Goal: Contribute content

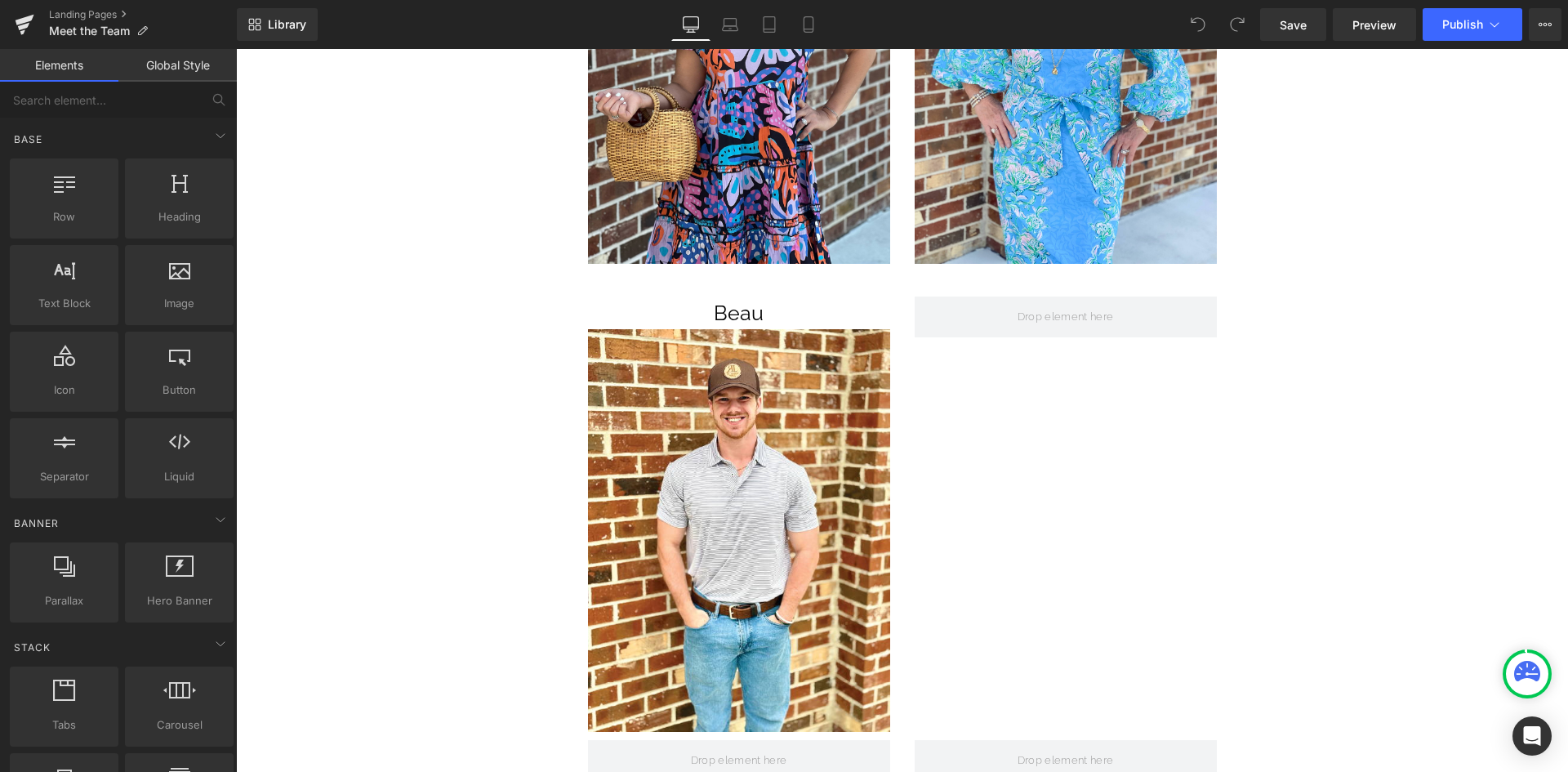
scroll to position [5634, 0]
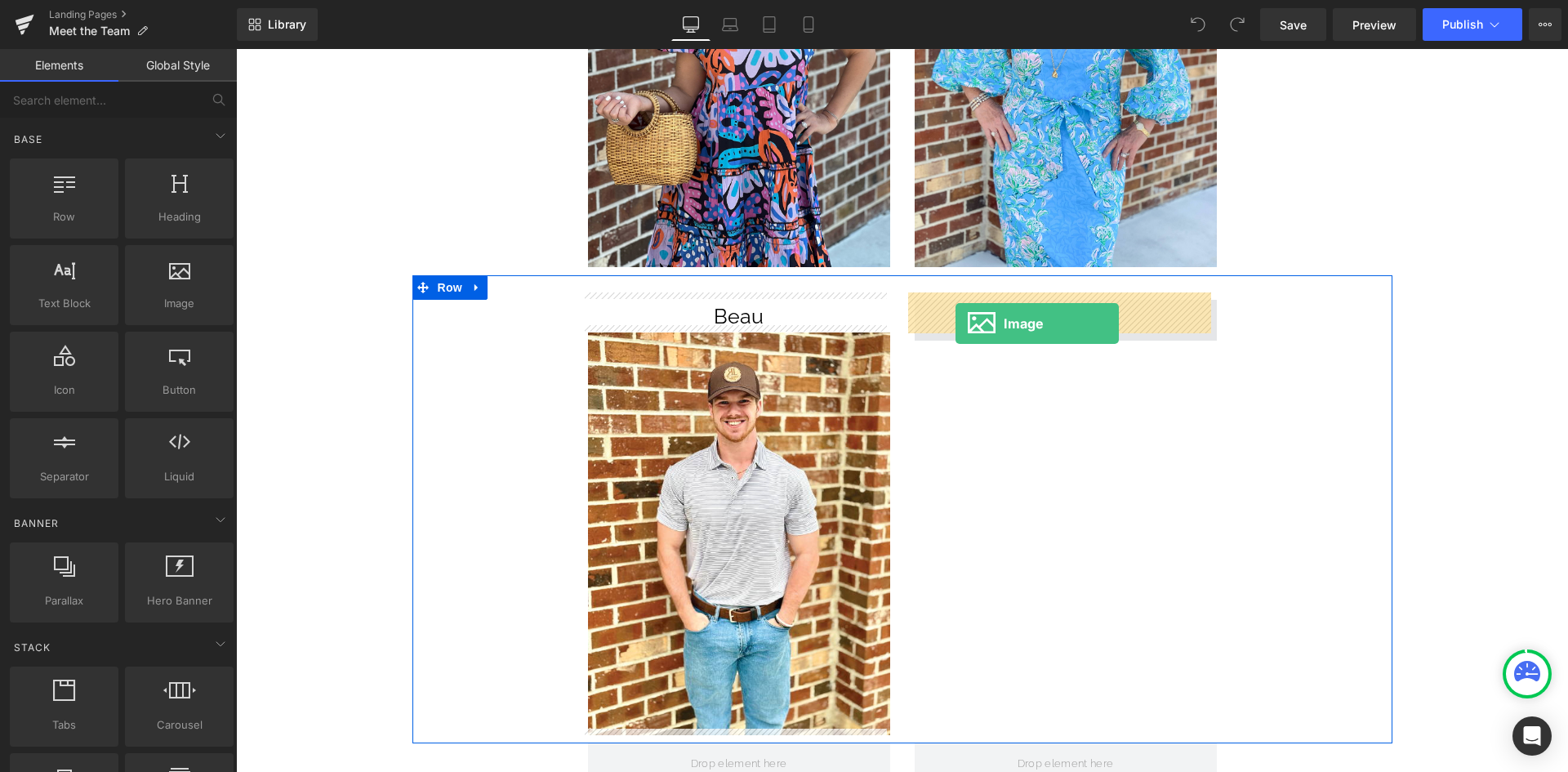
drag, startPoint x: 402, startPoint y: 348, endPoint x: 956, endPoint y: 324, distance: 554.5
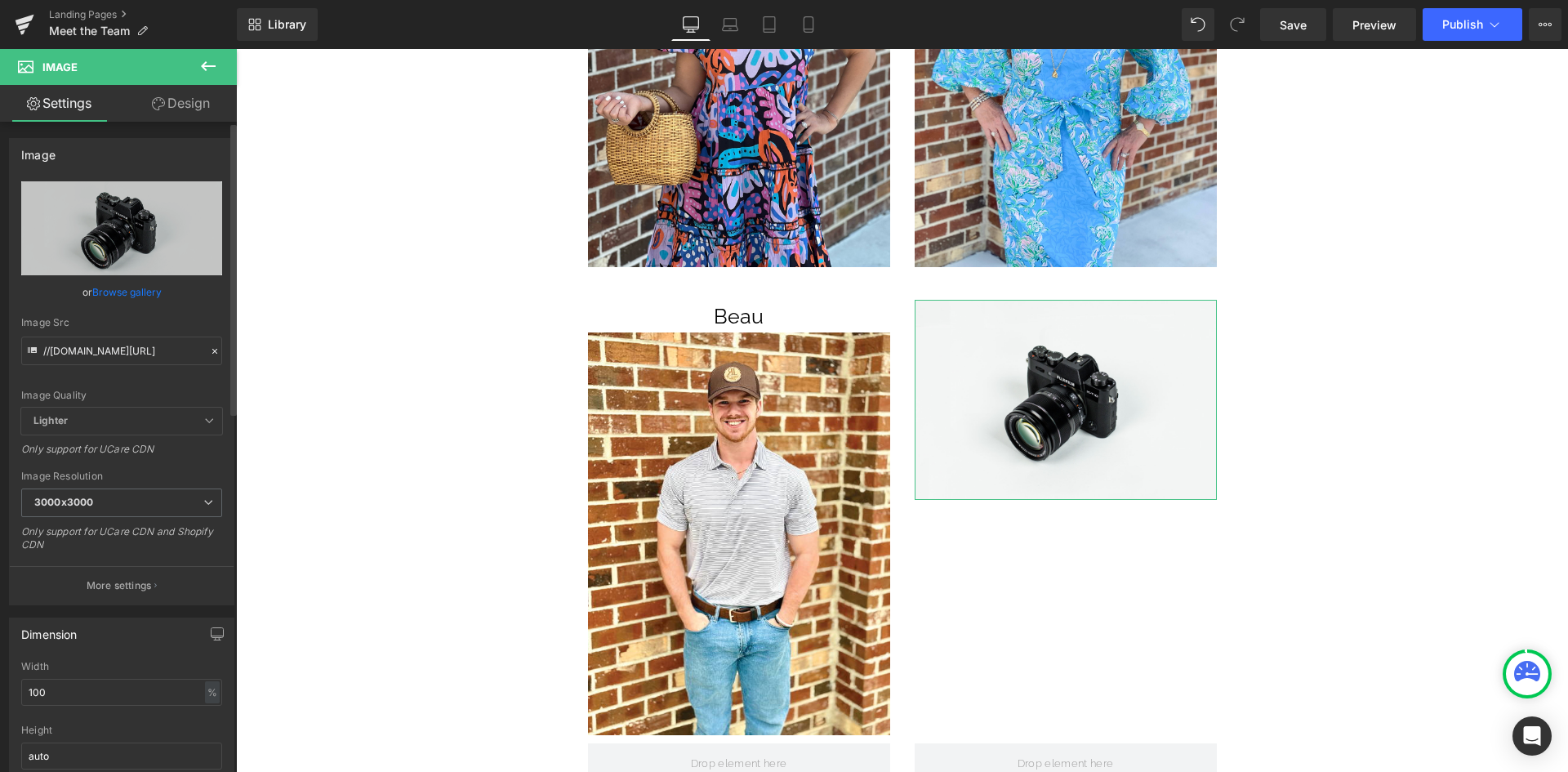
click at [130, 289] on link "Browse gallery" at bounding box center [127, 292] width 69 height 28
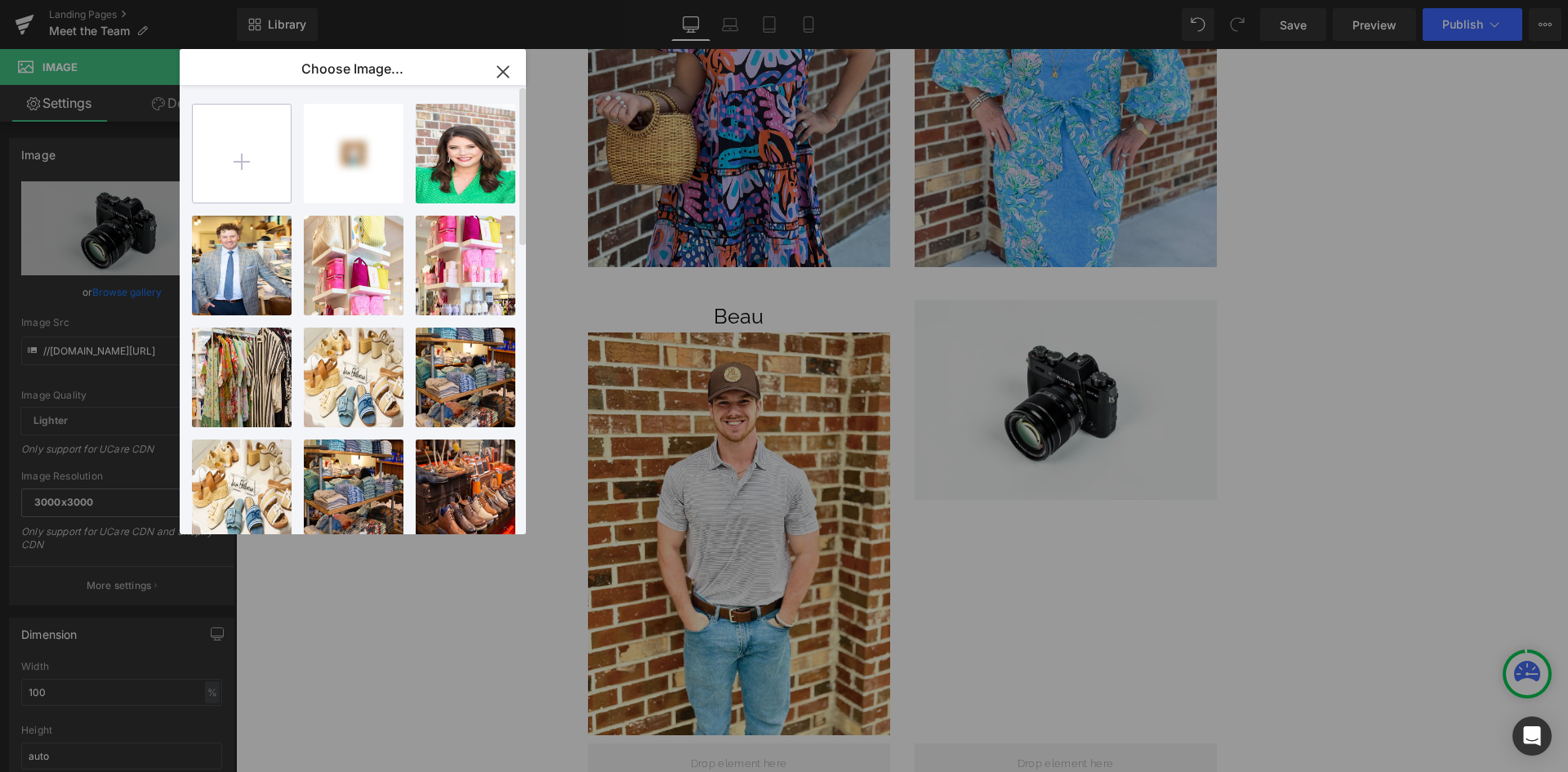
click at [245, 161] on input "file" at bounding box center [241, 153] width 98 height 98
click at [254, 145] on input "file" at bounding box center [241, 153] width 98 height 98
type input "C:\fakepath\E5D9C1D9-0224-4952-8CC1-2185109C1A89 (1).jpeg"
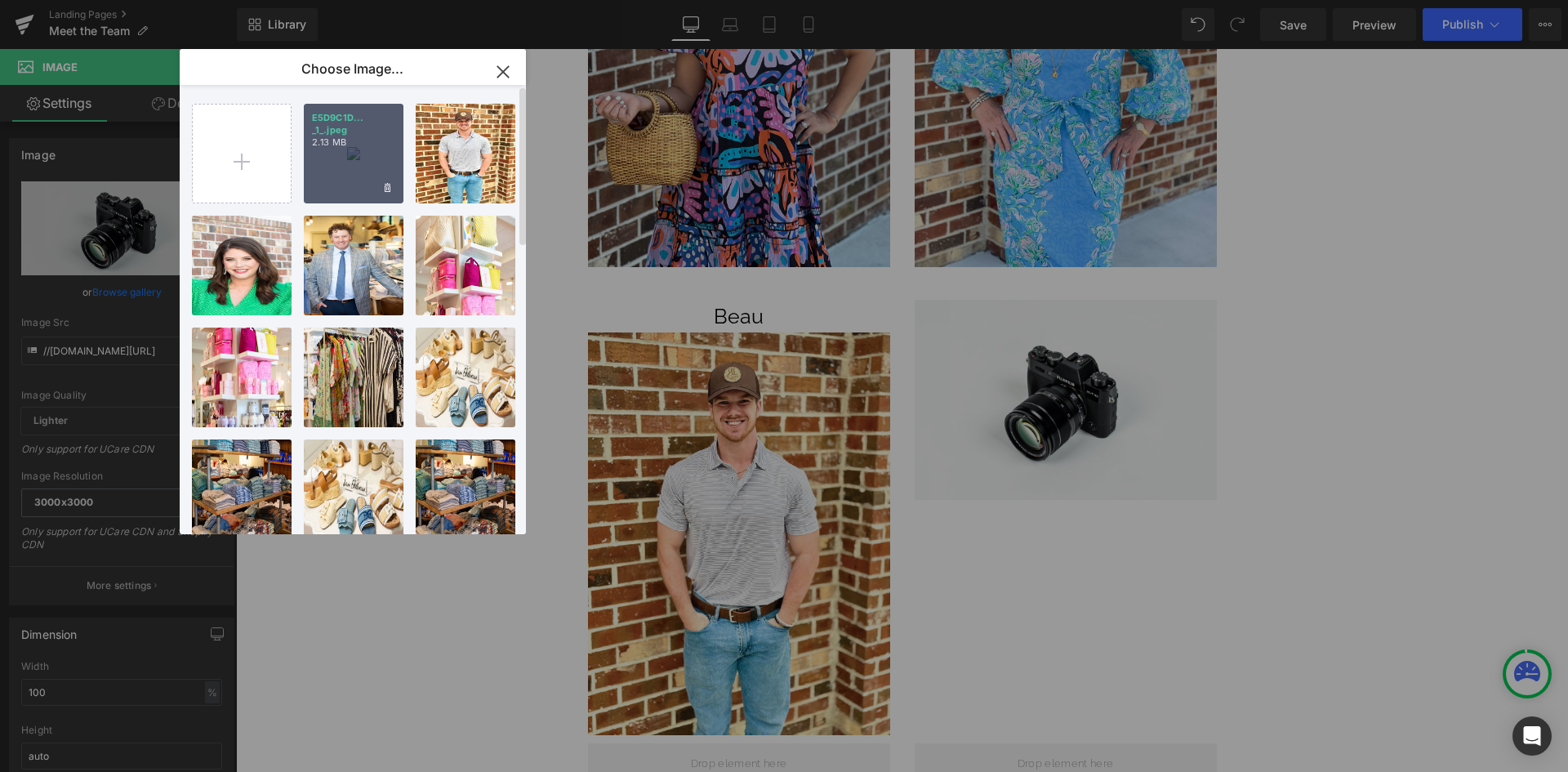
click at [373, 168] on div "E5D9C1D... _1_.jpeg 2.13 MB" at bounding box center [354, 153] width 99 height 99
type input "[URL][DOMAIN_NAME]"
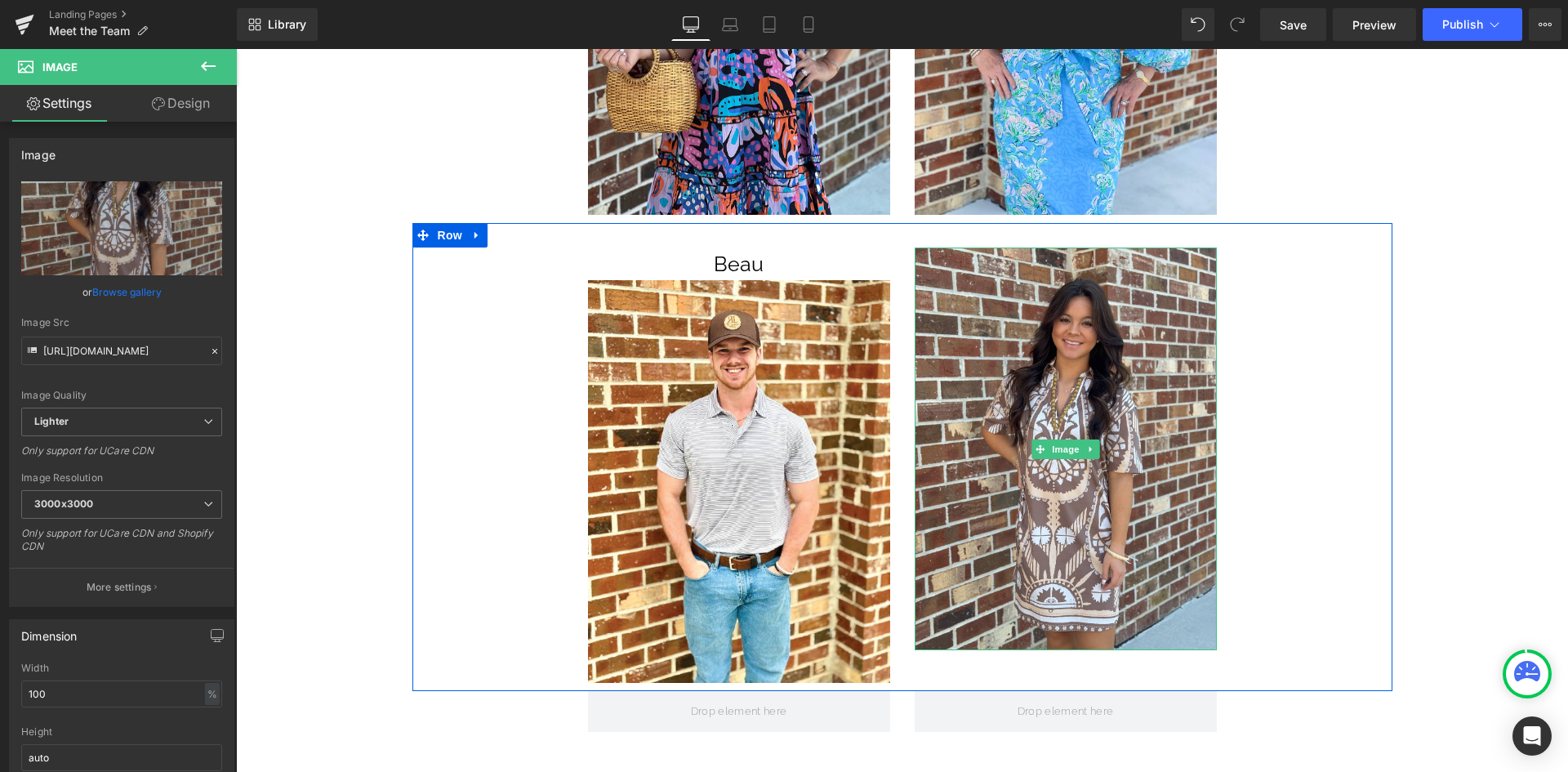
scroll to position [5716, 0]
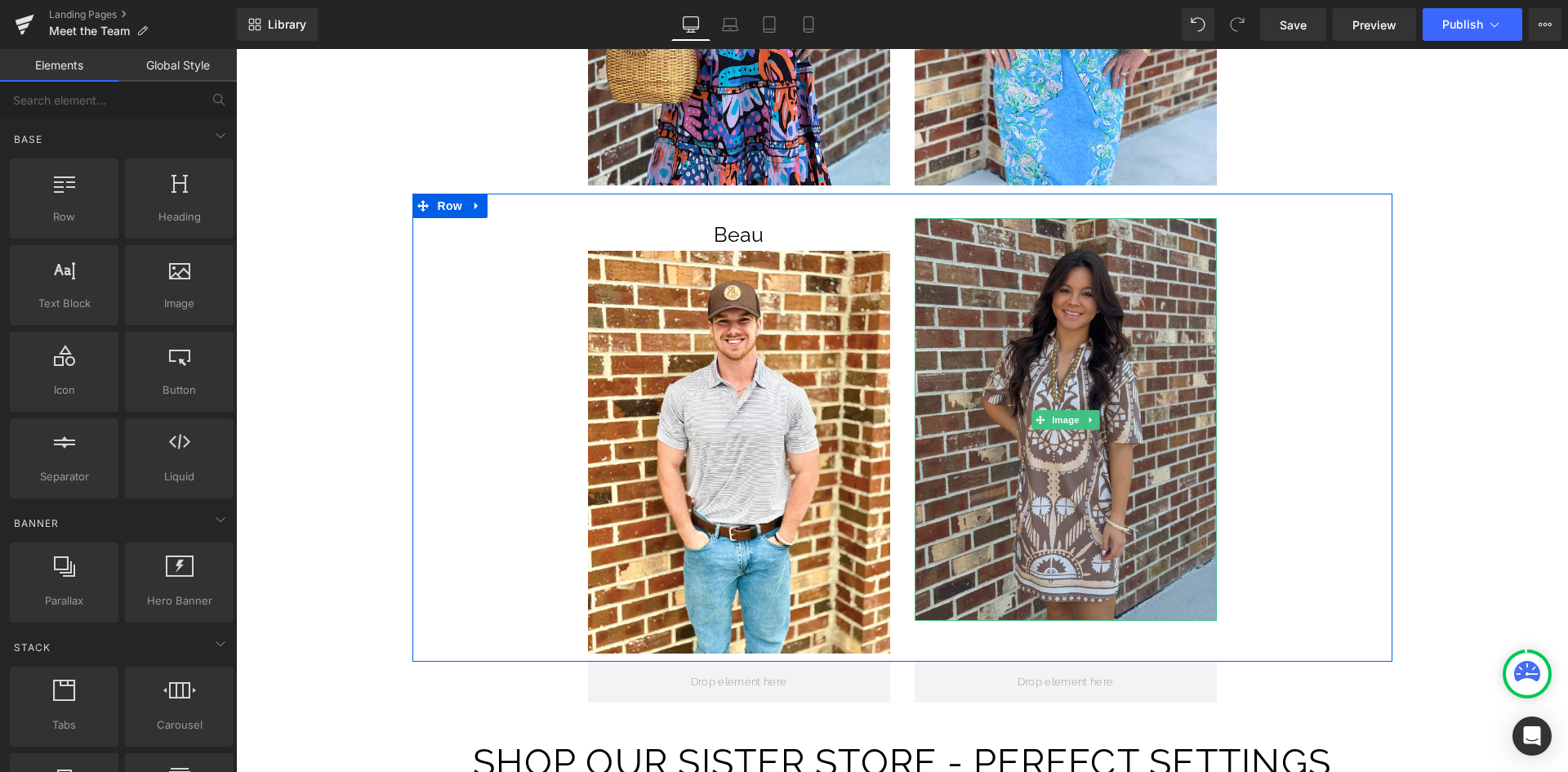
drag, startPoint x: 1070, startPoint y: 670, endPoint x: 1114, endPoint y: 586, distance: 94.8
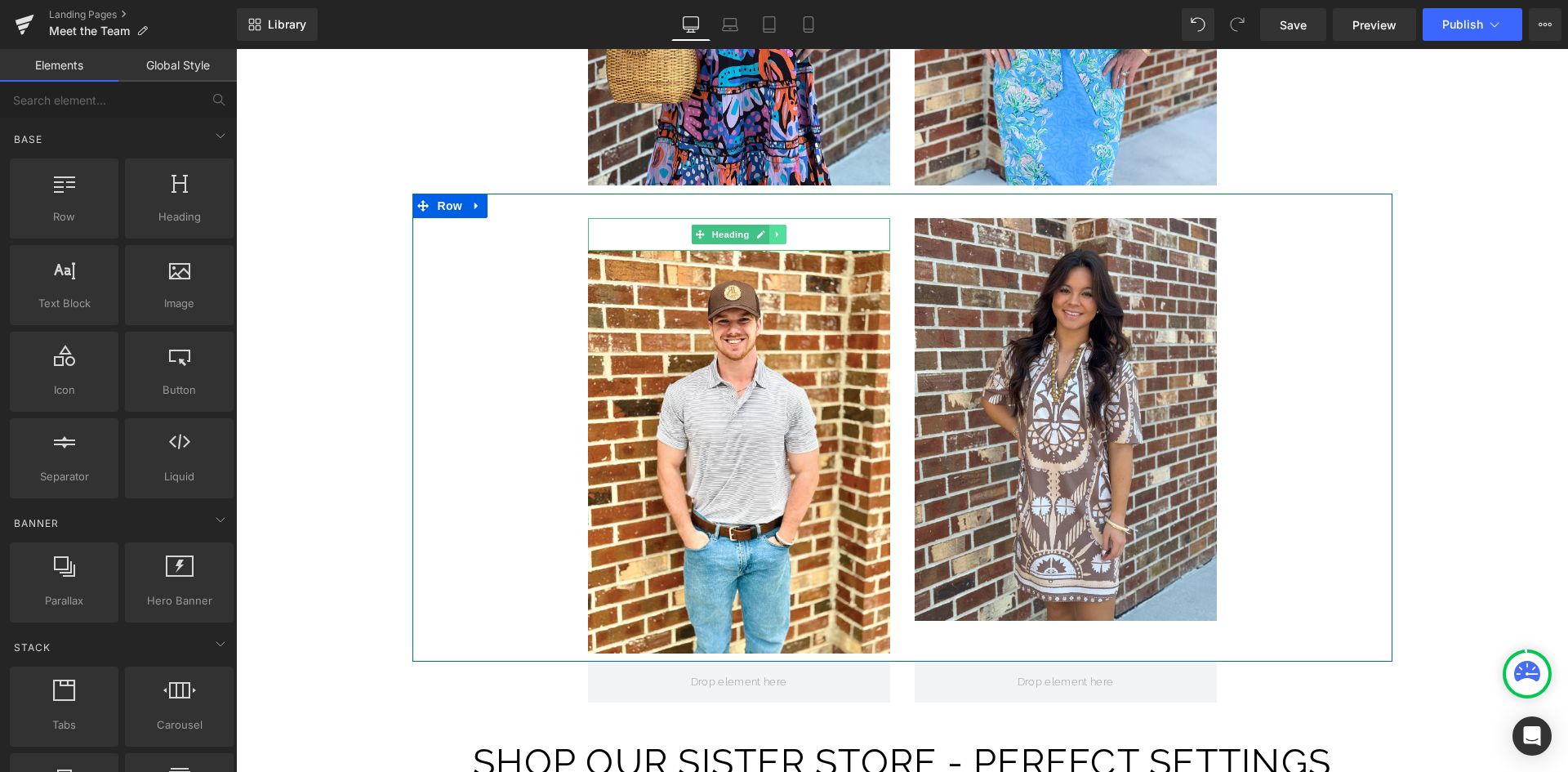
click at [769, 224] on link at bounding box center [777, 234] width 17 height 19
click at [764, 230] on icon at bounding box center [768, 235] width 9 height 9
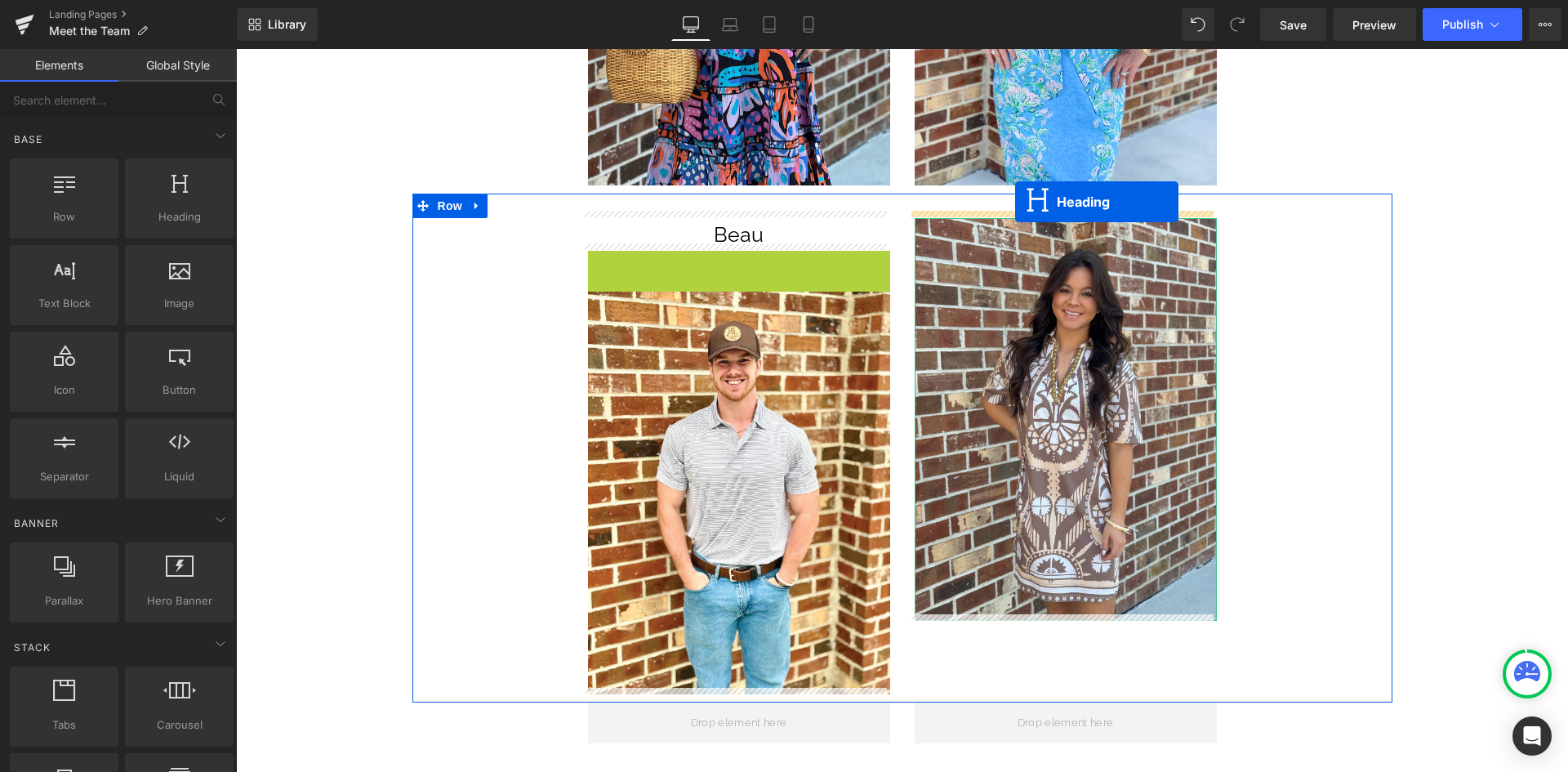
drag, startPoint x: 695, startPoint y: 266, endPoint x: 1015, endPoint y: 202, distance: 326.3
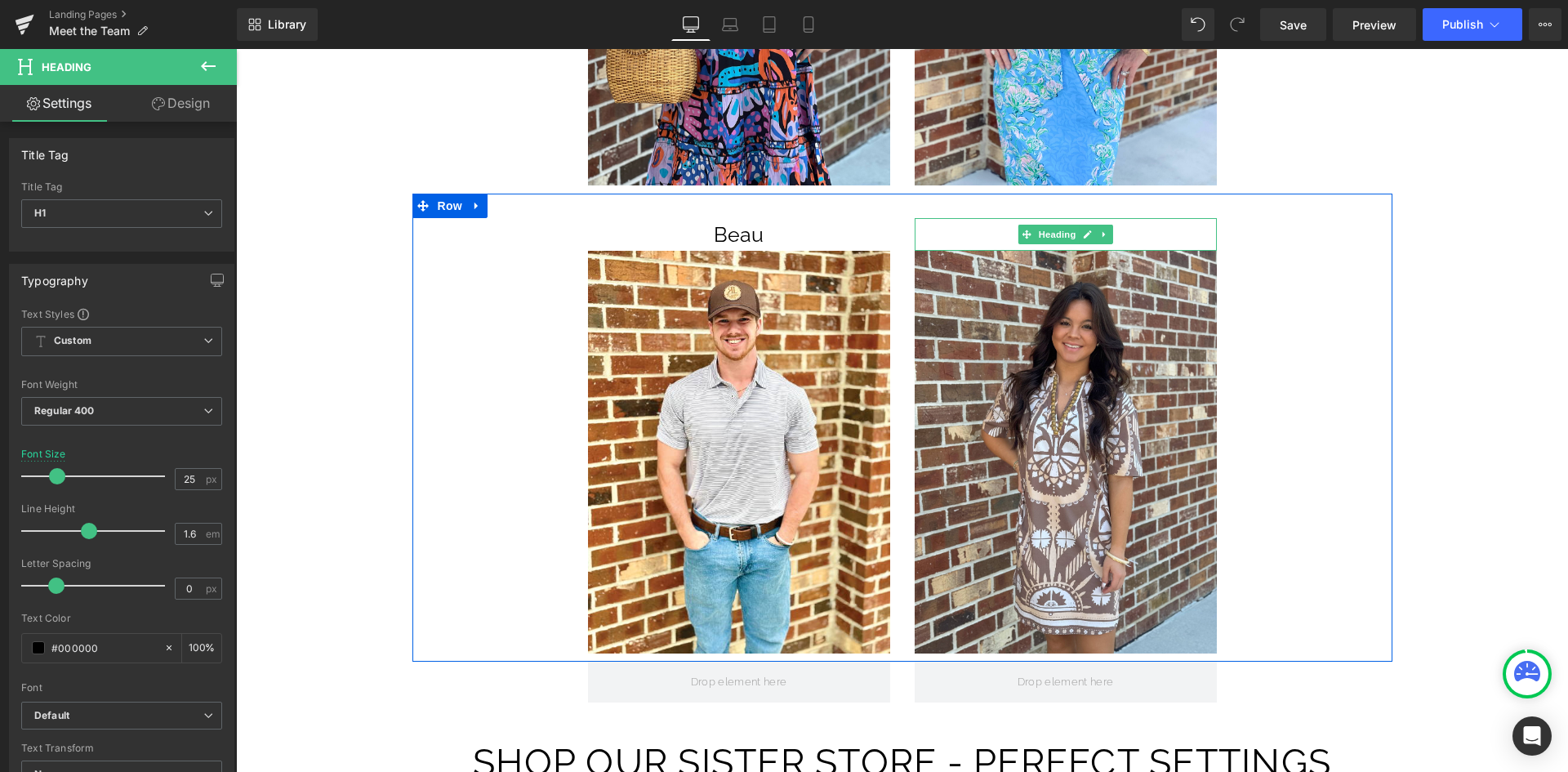
click at [1161, 223] on h1 "Beau" at bounding box center [1065, 234] width 302 height 33
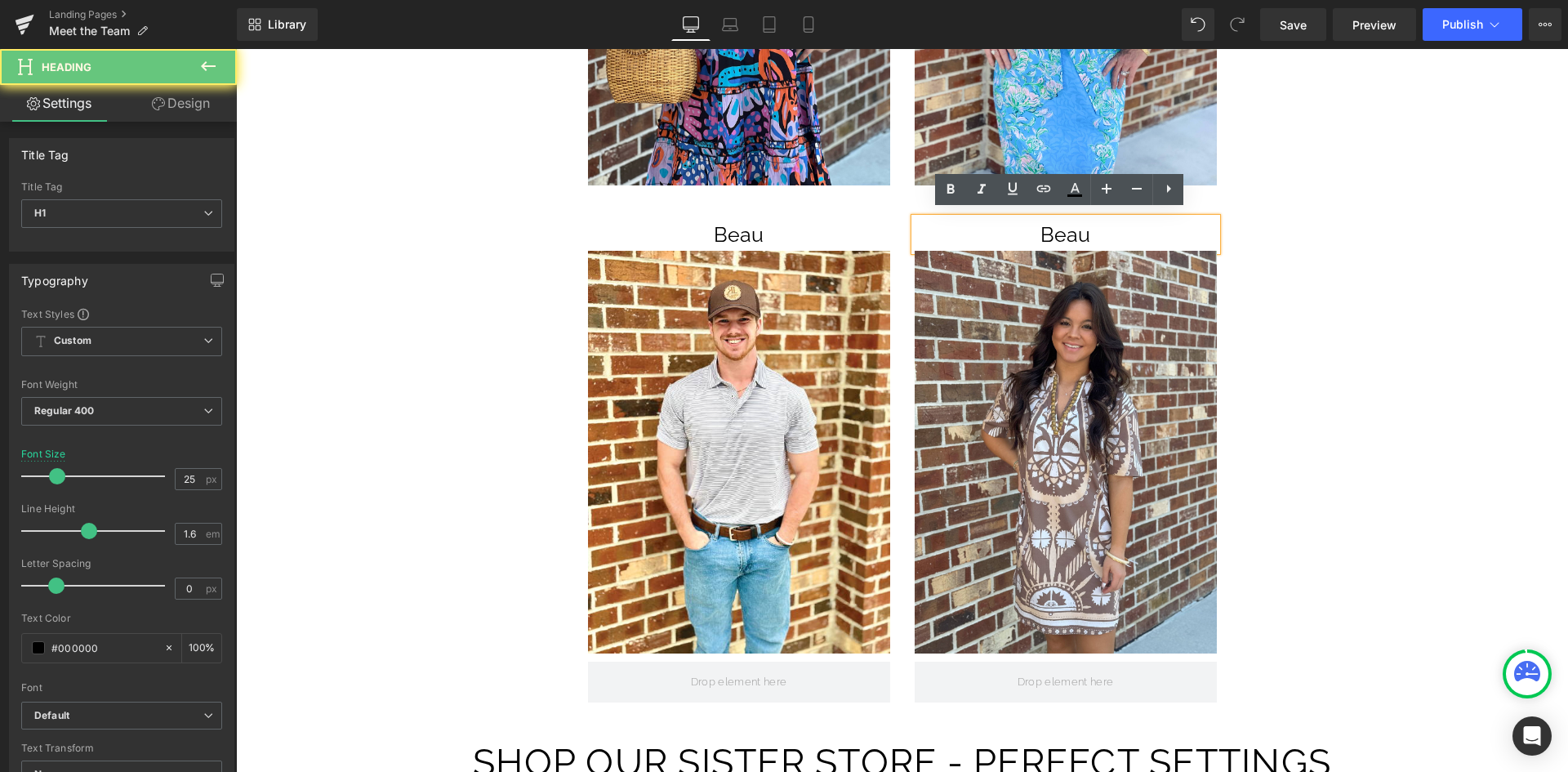
click at [1161, 223] on h1 "Beau" at bounding box center [1065, 234] width 302 height 33
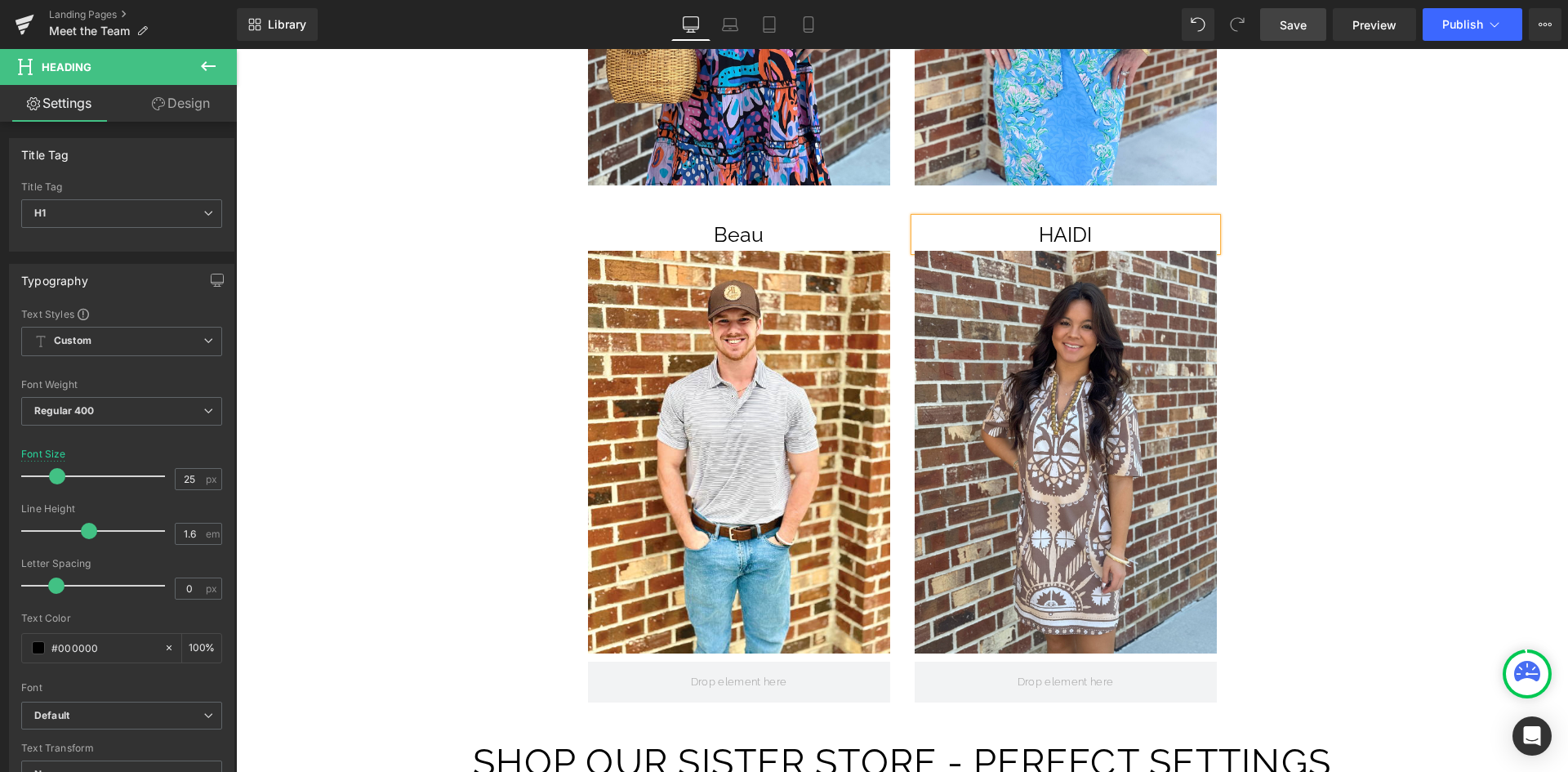
click at [1301, 22] on span "Save" at bounding box center [1293, 24] width 27 height 17
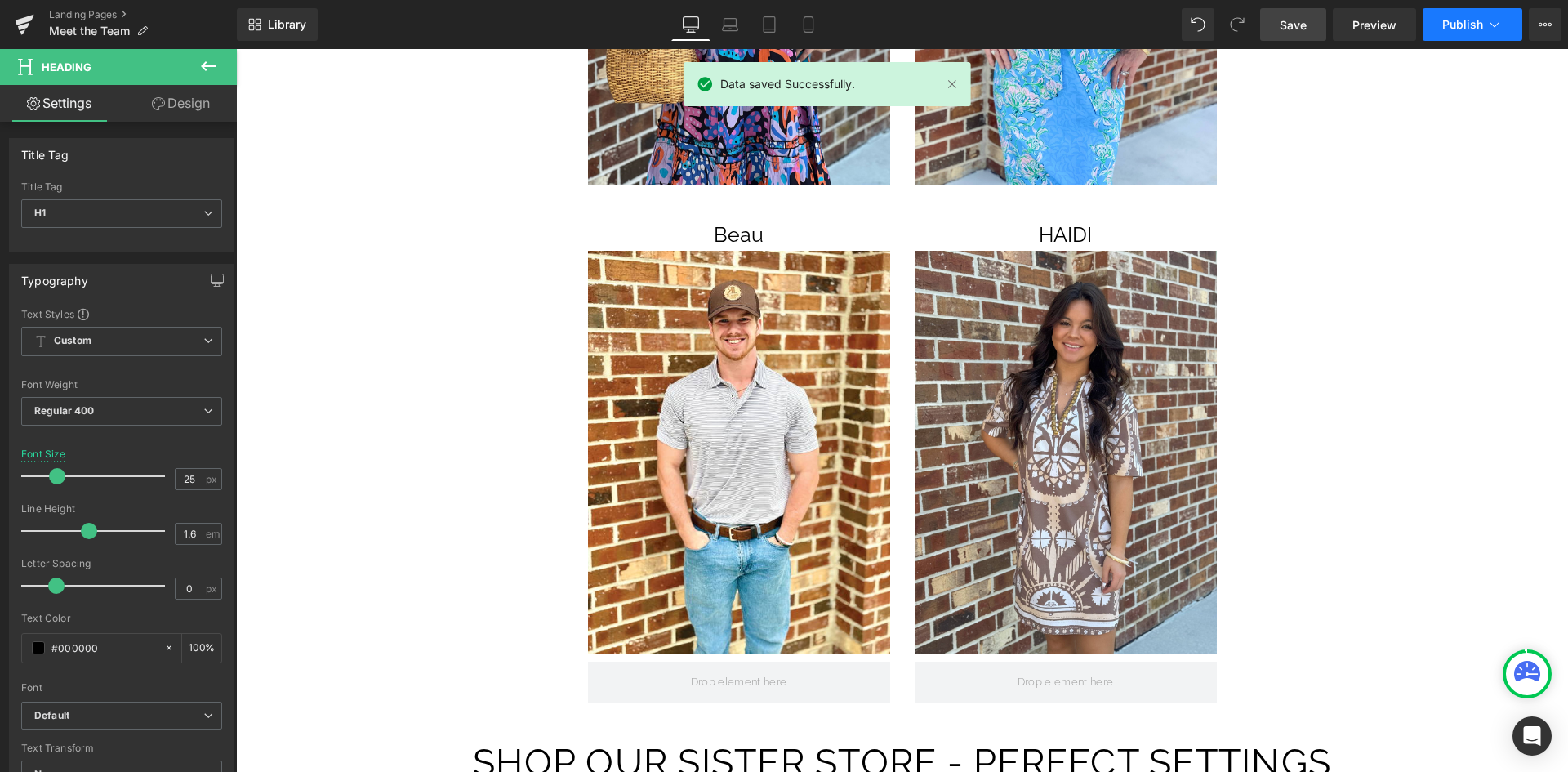
click at [1455, 27] on span "Publish" at bounding box center [1463, 24] width 41 height 13
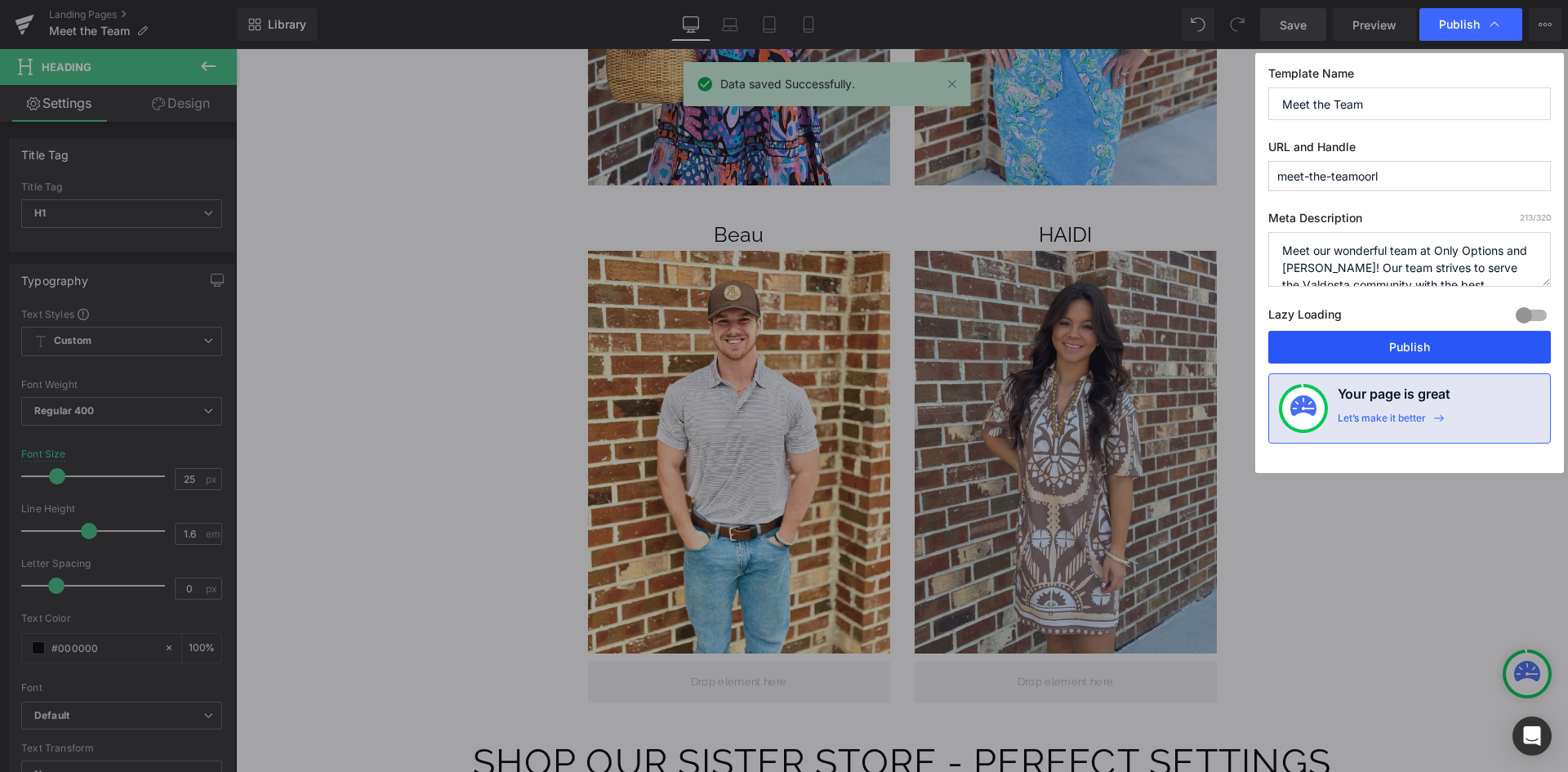
click at [1404, 340] on button "Publish" at bounding box center [1409, 347] width 283 height 33
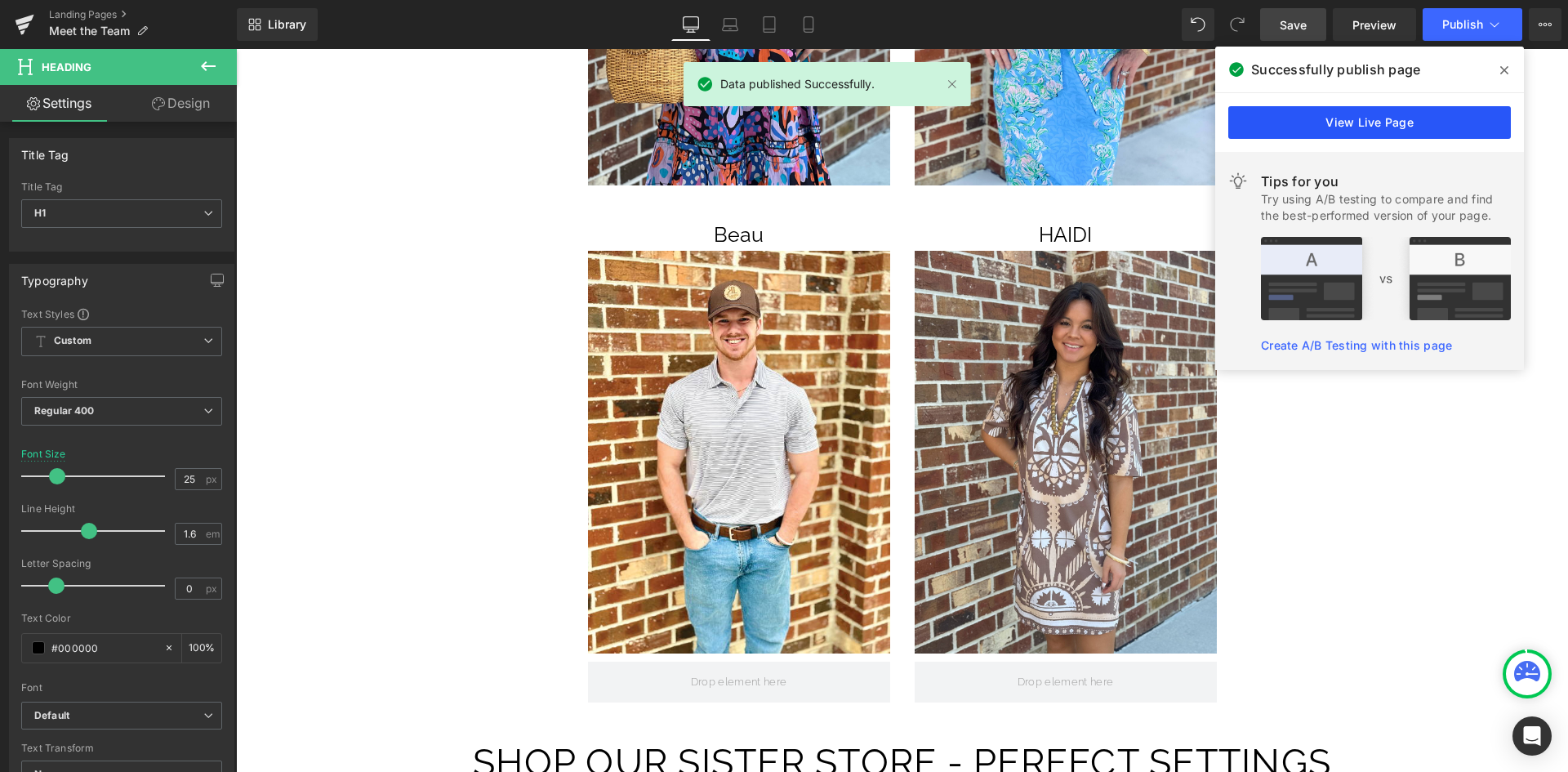
click at [1475, 121] on link "View Live Page" at bounding box center [1369, 122] width 283 height 33
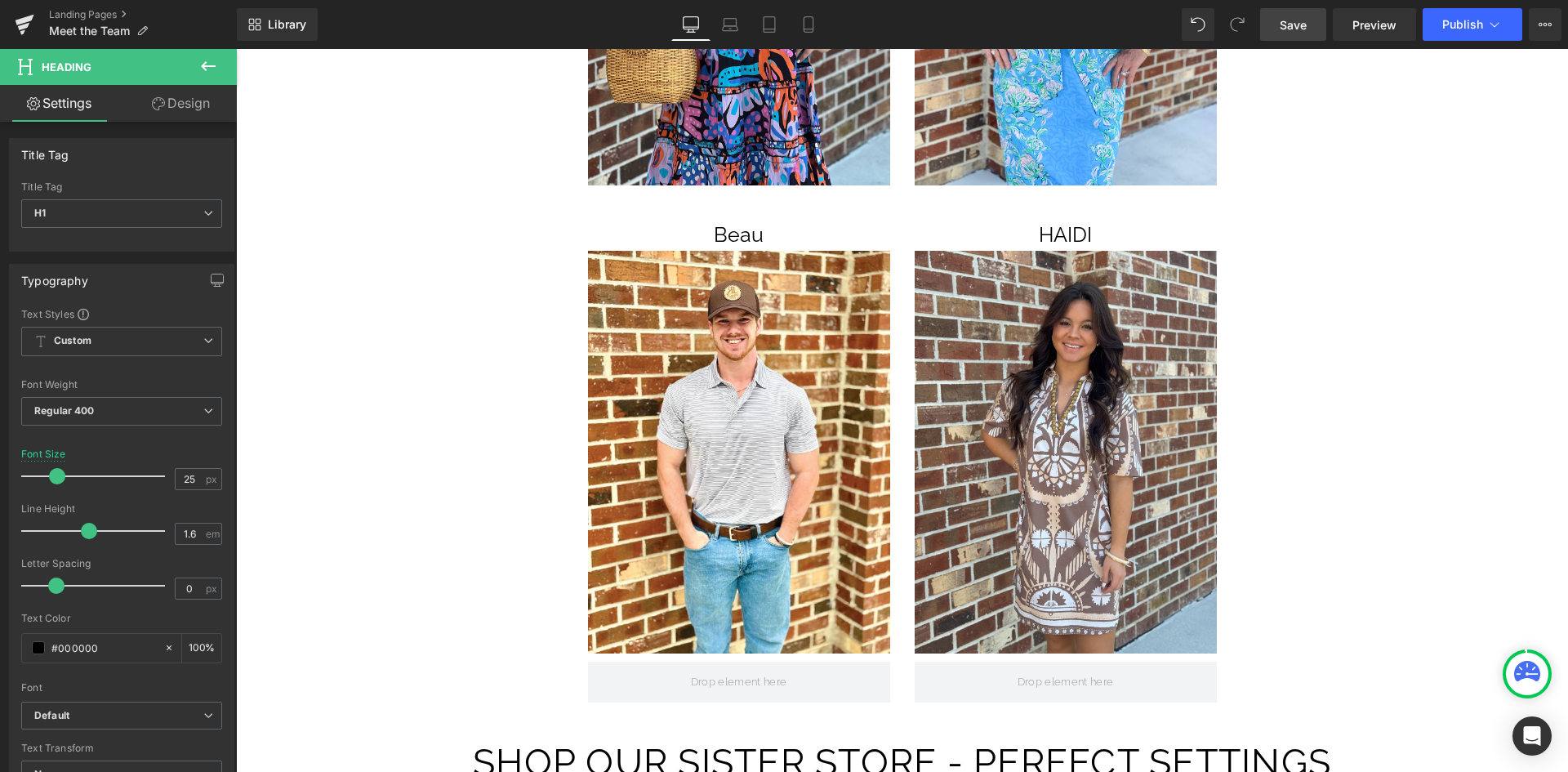
click at [1462, 41] on div "Library Desktop Desktop Laptop Tablet Mobile Save Preview Publish Scheduled Vie…" at bounding box center [902, 24] width 1331 height 49
click at [1461, 38] on button "Publish" at bounding box center [1472, 24] width 99 height 33
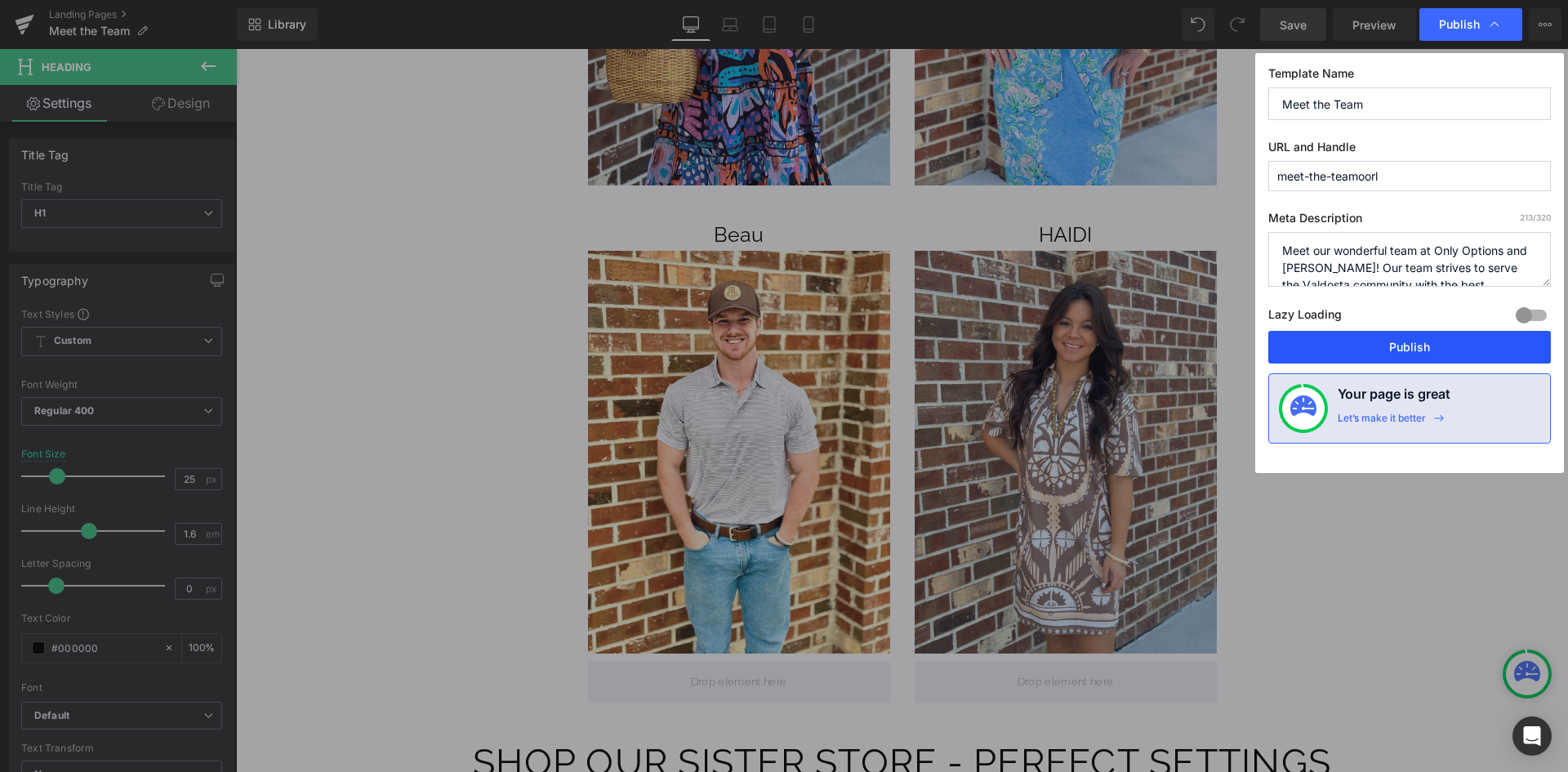
click at [1361, 339] on button "Publish" at bounding box center [1409, 347] width 283 height 33
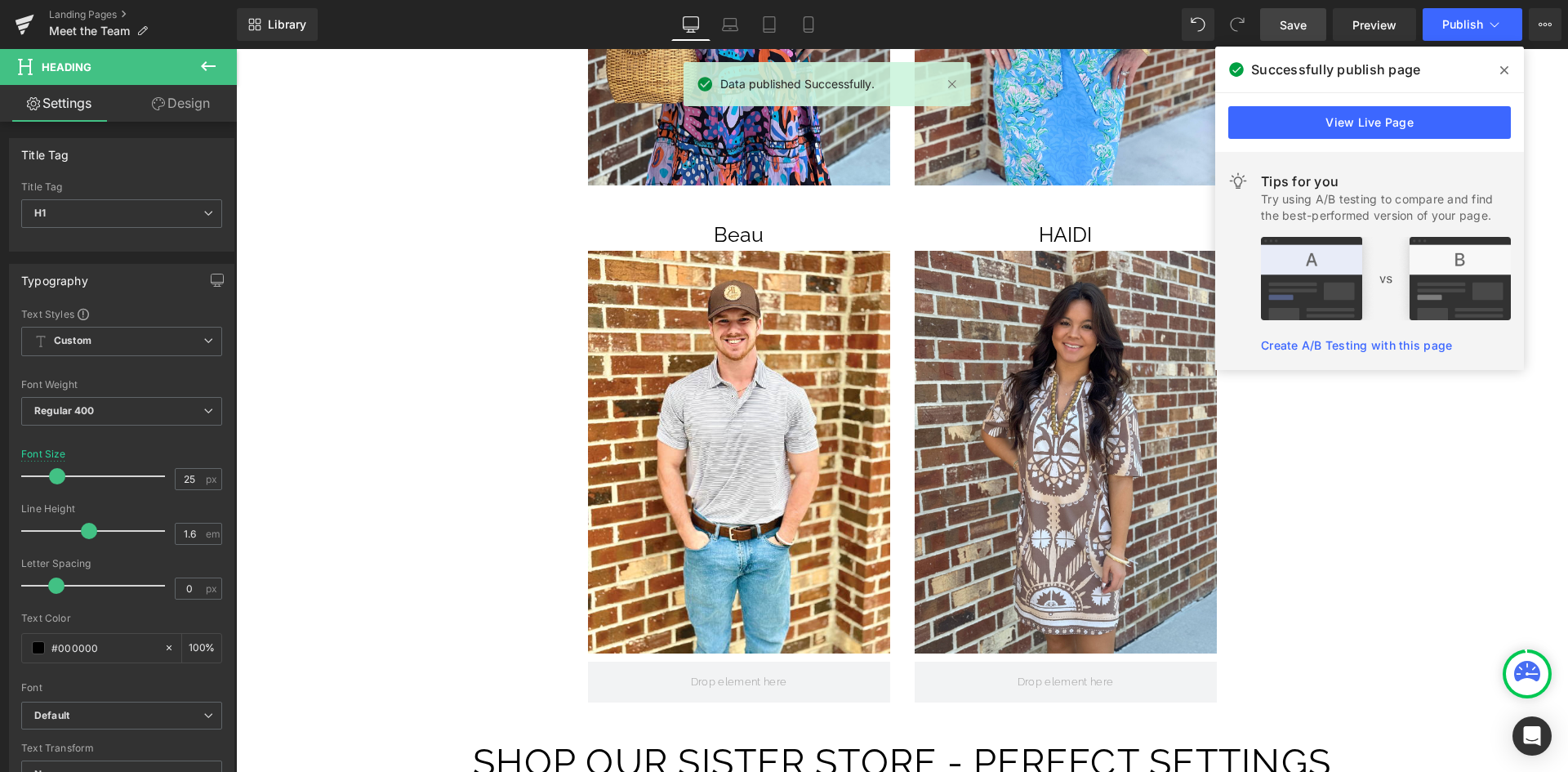
click at [1502, 67] on icon at bounding box center [1503, 70] width 8 height 8
